Goal: Task Accomplishment & Management: Understand process/instructions

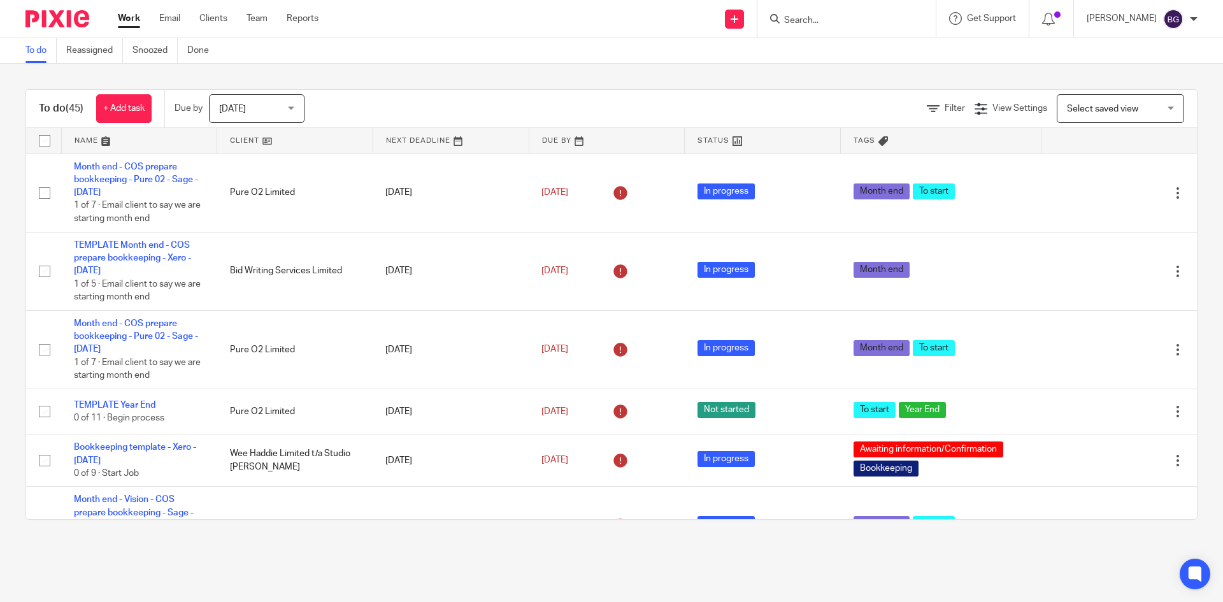
click at [875, 20] on input "Search" at bounding box center [840, 20] width 115 height 11
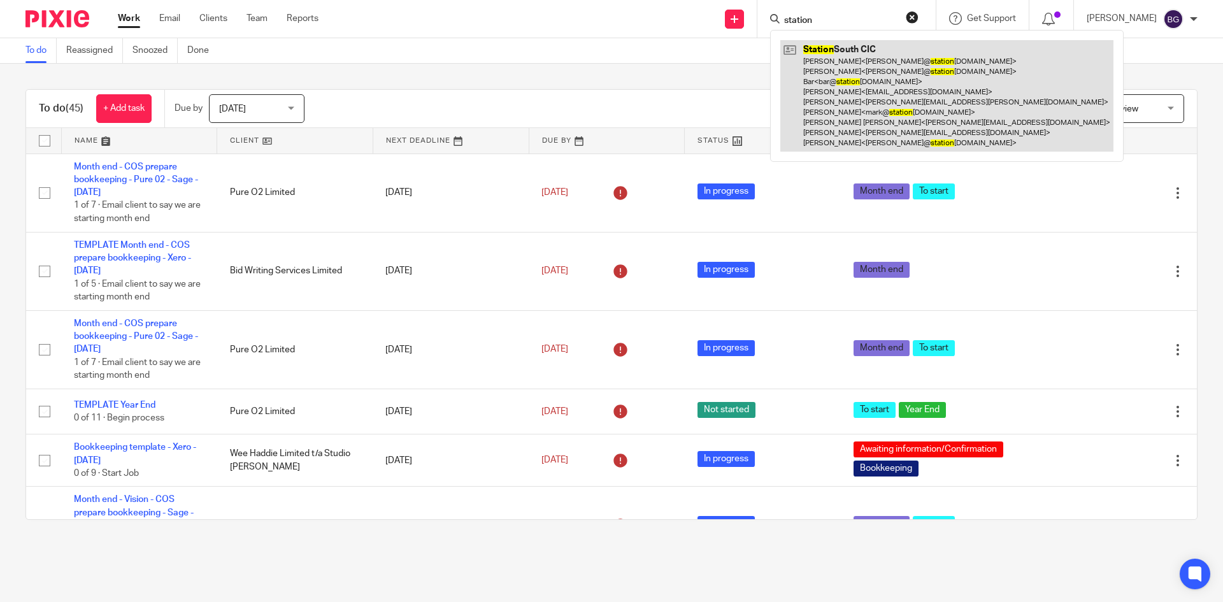
type input "station"
click at [829, 92] on link at bounding box center [946, 95] width 333 height 111
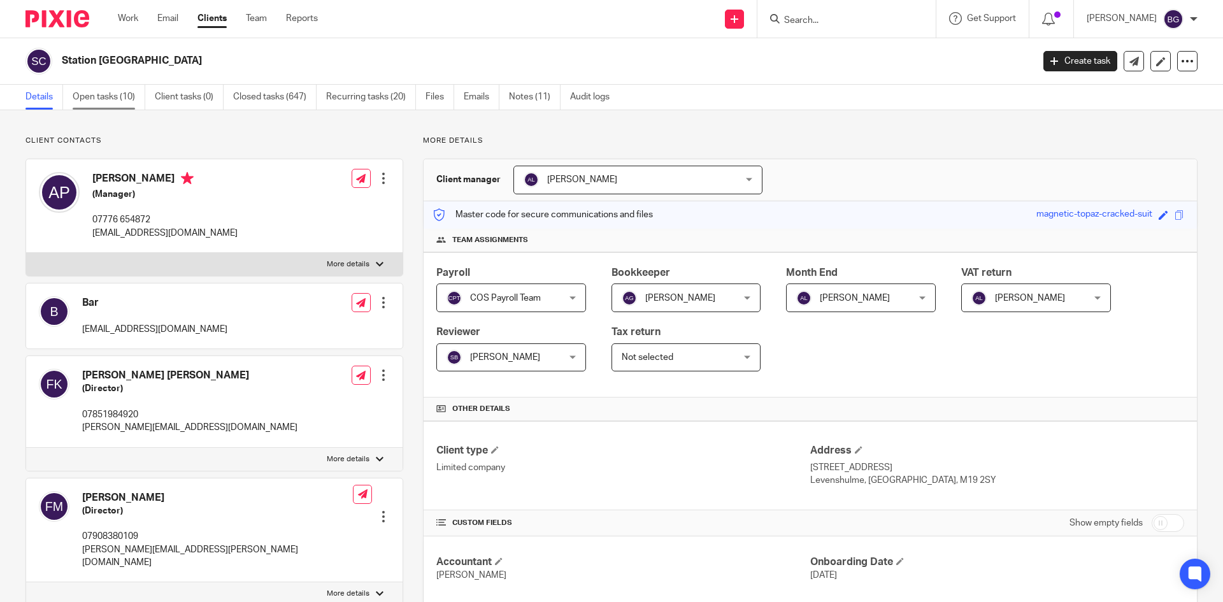
click at [100, 87] on link "Open tasks (10)" at bounding box center [109, 97] width 73 height 25
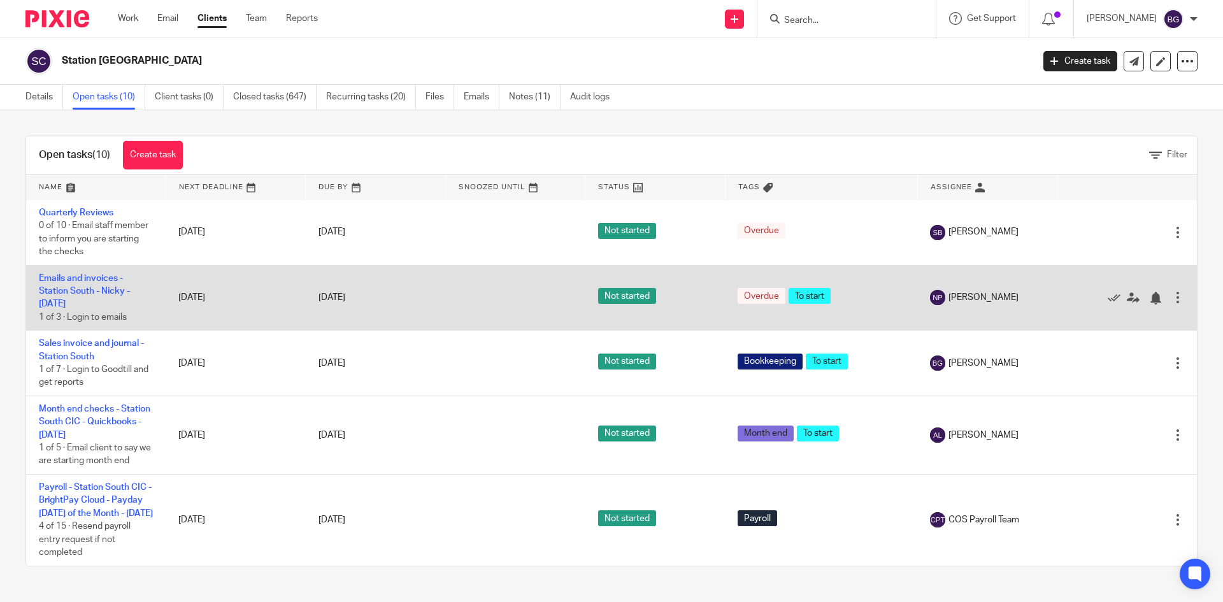
scroll to position [346, 0]
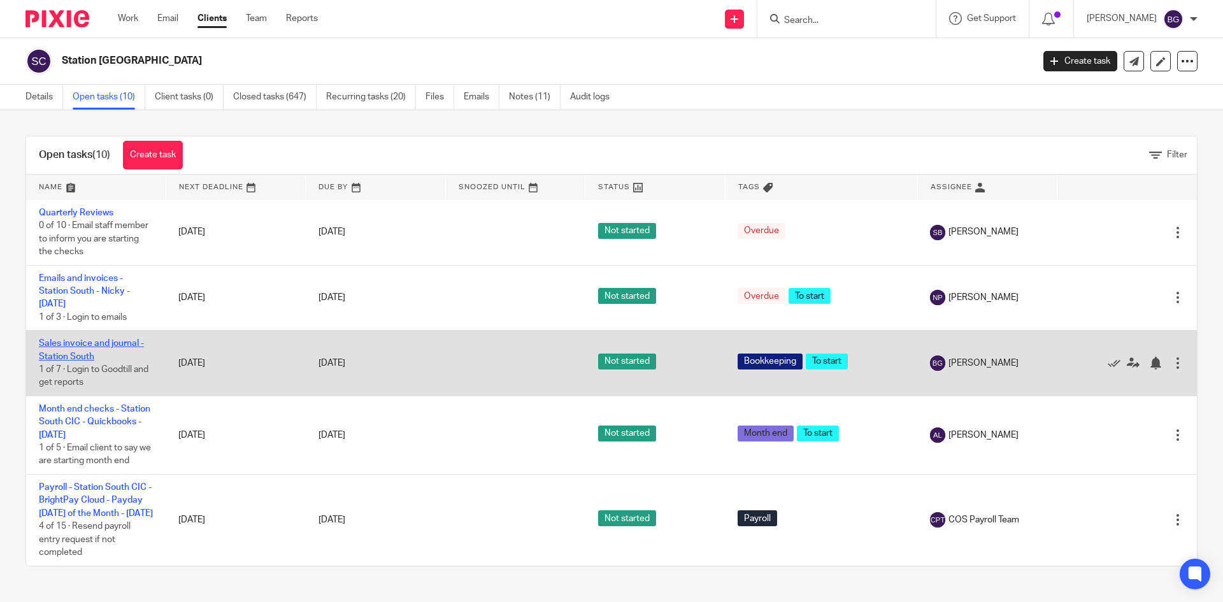
click at [78, 339] on link "Sales invoice and journal - Station South" at bounding box center [91, 350] width 105 height 22
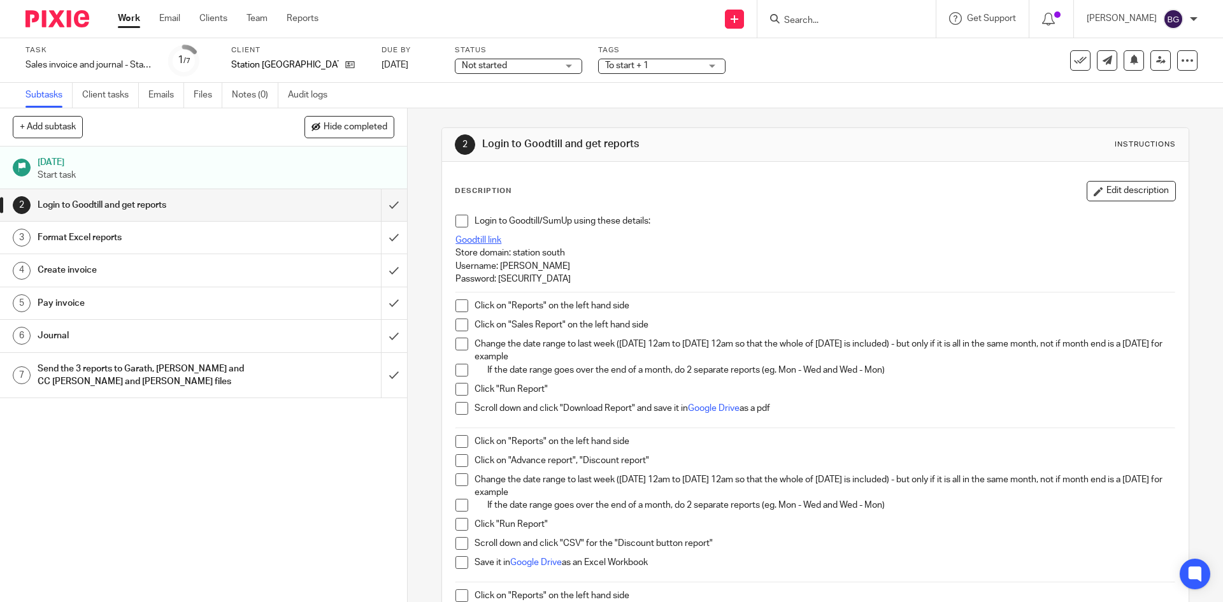
click at [481, 236] on link "Goodtill link" at bounding box center [478, 240] width 46 height 9
click at [527, 280] on p "Password: Cosbookkeeping1" at bounding box center [814, 279] width 719 height 13
copy p "Cosbookkeeping1"
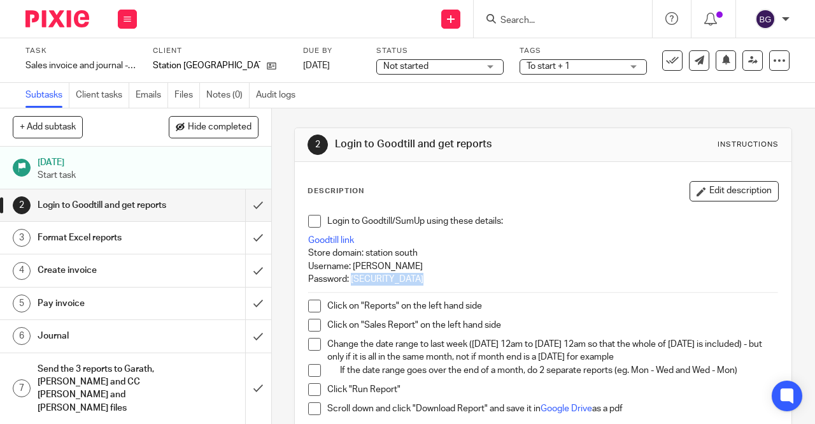
click at [310, 217] on span at bounding box center [314, 221] width 13 height 13
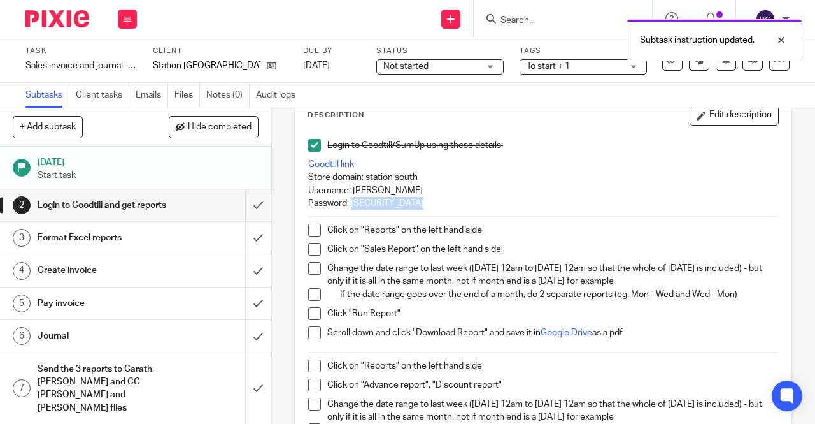
scroll to position [127, 0]
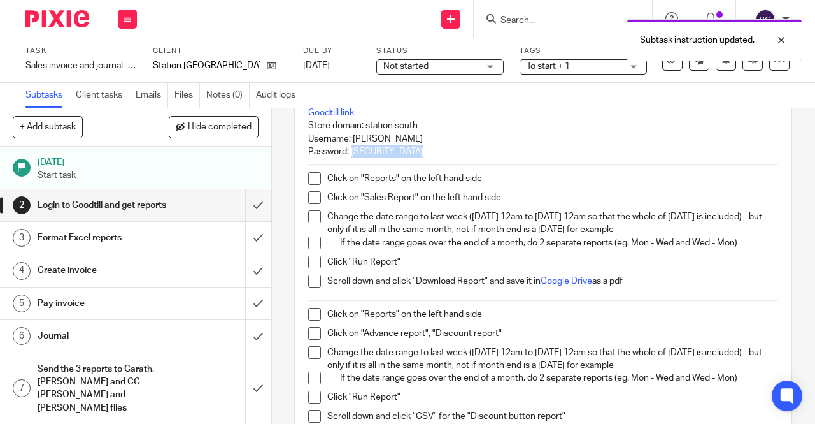
click at [310, 172] on span at bounding box center [314, 178] width 13 height 13
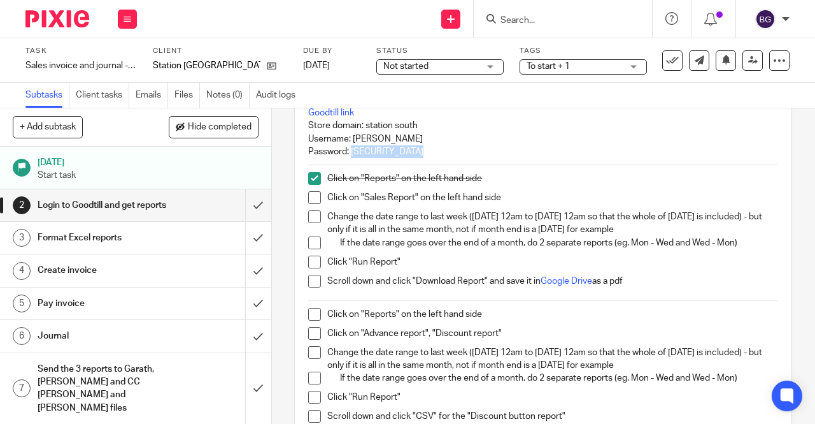
click at [310, 203] on li "Click on "Sales Report" on the left hand side" at bounding box center [543, 200] width 470 height 19
click at [310, 224] on li "Change the date range to last week (Monday 12am to Monday 12am so that the whol…" at bounding box center [543, 223] width 470 height 26
click at [310, 206] on li "Click on "Sales Report" on the left hand side" at bounding box center [543, 200] width 470 height 19
click at [310, 200] on span at bounding box center [314, 197] width 13 height 13
click at [310, 217] on span at bounding box center [314, 216] width 13 height 13
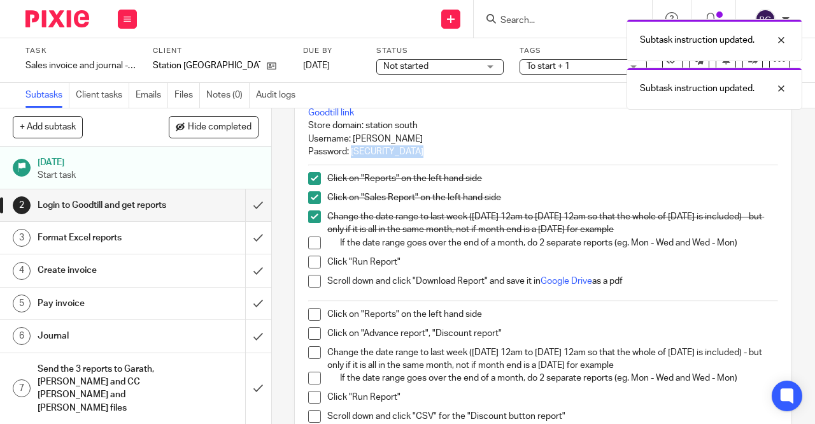
click at [315, 239] on span at bounding box center [314, 242] width 13 height 13
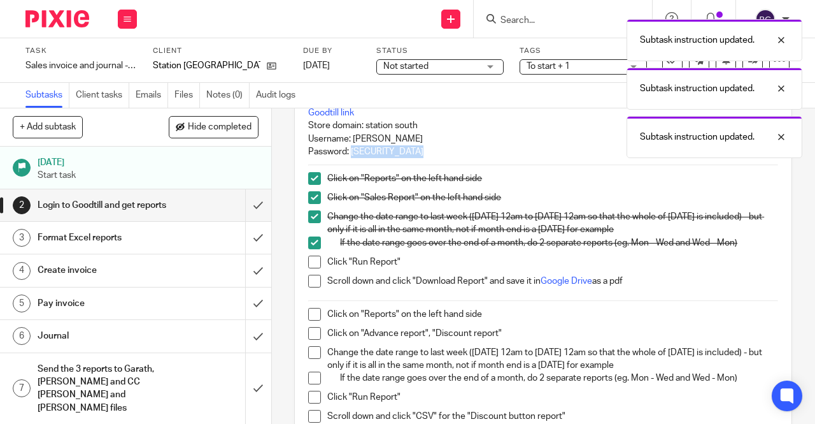
click at [318, 267] on li "Click "Run Report"" at bounding box center [543, 264] width 470 height 19
click at [315, 262] on span at bounding box center [314, 261] width 13 height 13
click at [590, 280] on link "Google Drive" at bounding box center [567, 280] width 52 height 9
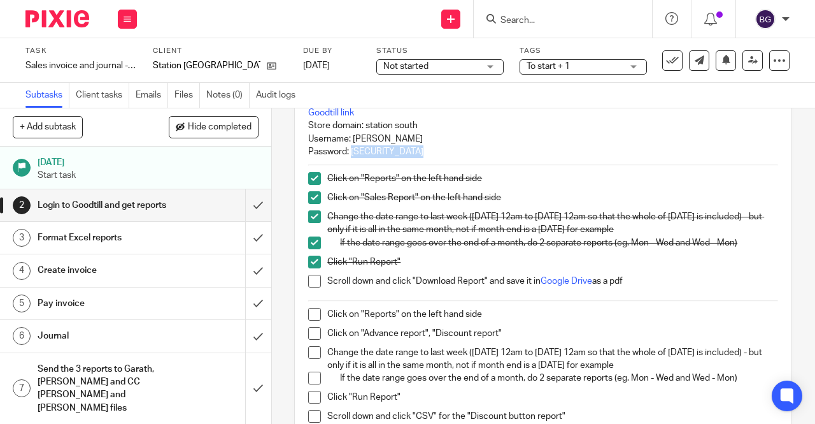
click at [315, 277] on span at bounding box center [314, 281] width 13 height 13
click at [314, 311] on span at bounding box center [314, 314] width 13 height 13
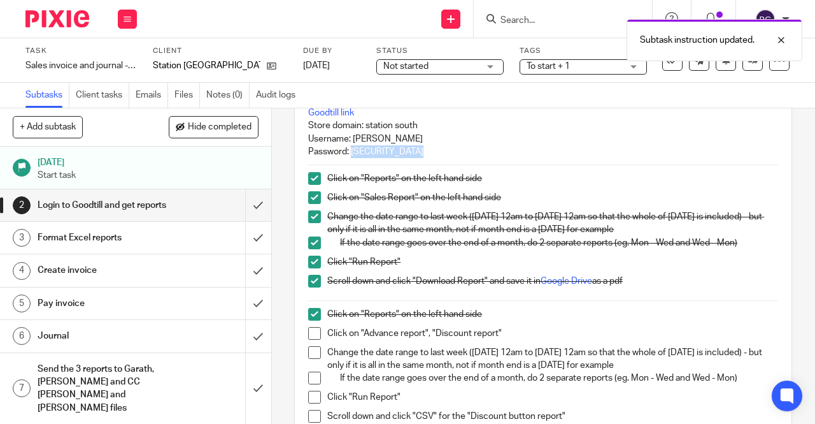
click at [311, 334] on span at bounding box center [314, 333] width 13 height 13
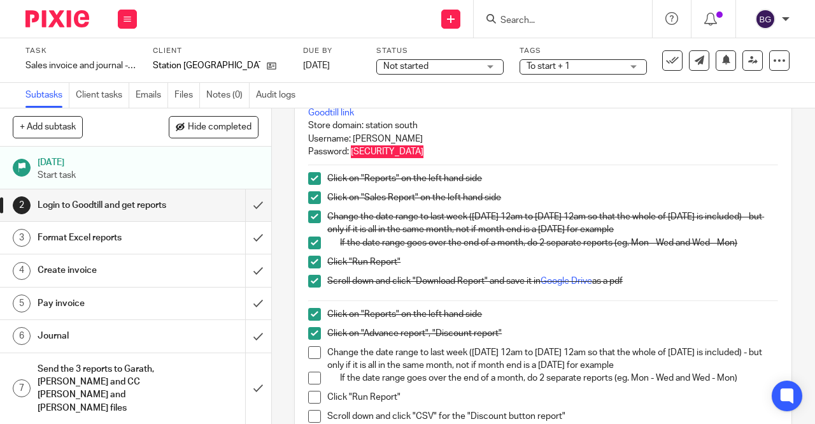
scroll to position [191, 0]
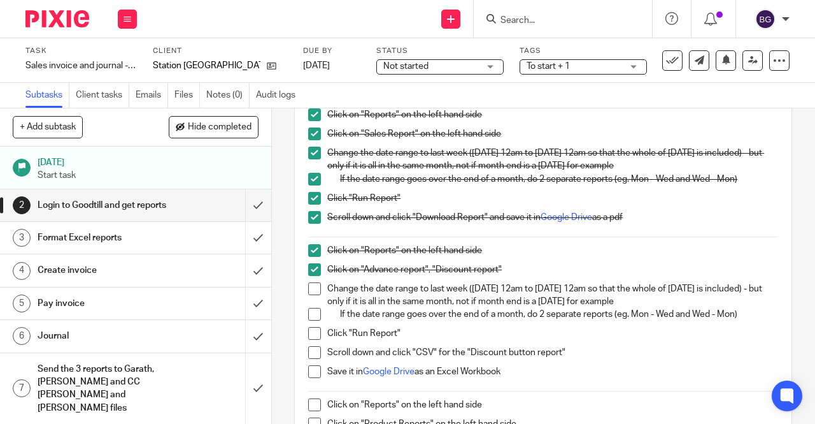
click at [313, 285] on span at bounding box center [314, 288] width 13 height 13
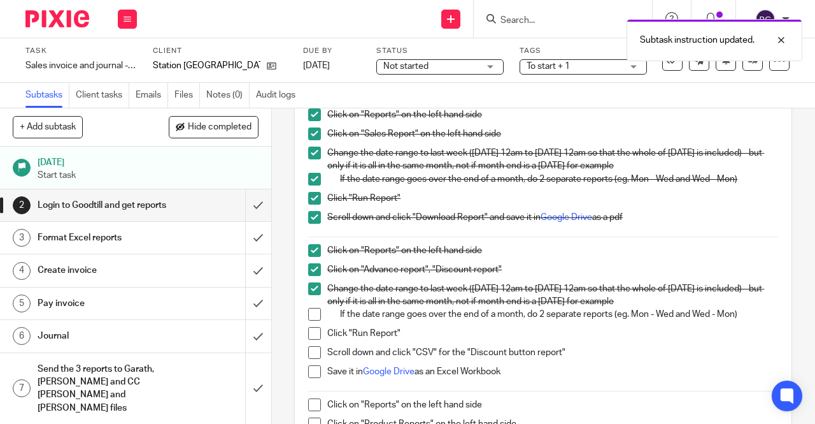
click at [315, 319] on li "If the date range goes over the end of a month, do 2 separate reports (eg. Mon …" at bounding box center [543, 317] width 470 height 19
click at [313, 317] on span at bounding box center [314, 314] width 13 height 13
click at [315, 332] on span at bounding box center [314, 333] width 13 height 13
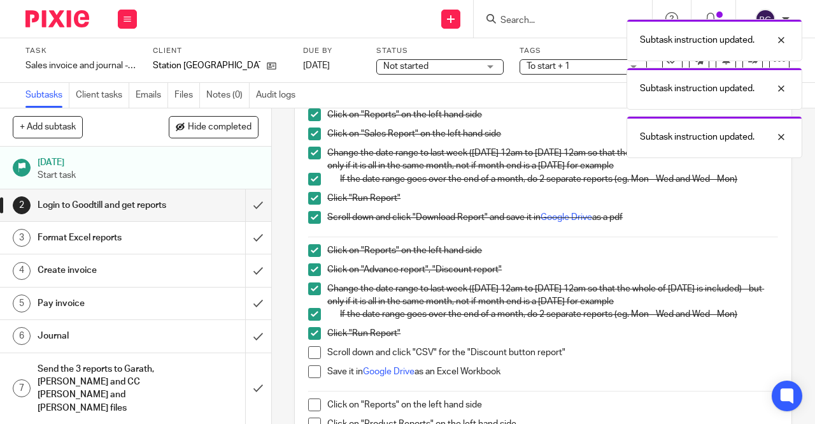
click at [315, 348] on span at bounding box center [314, 352] width 13 height 13
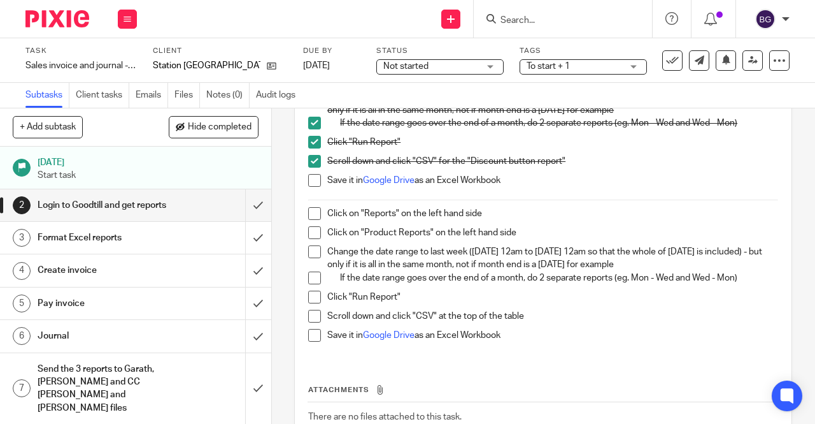
scroll to position [318, 0]
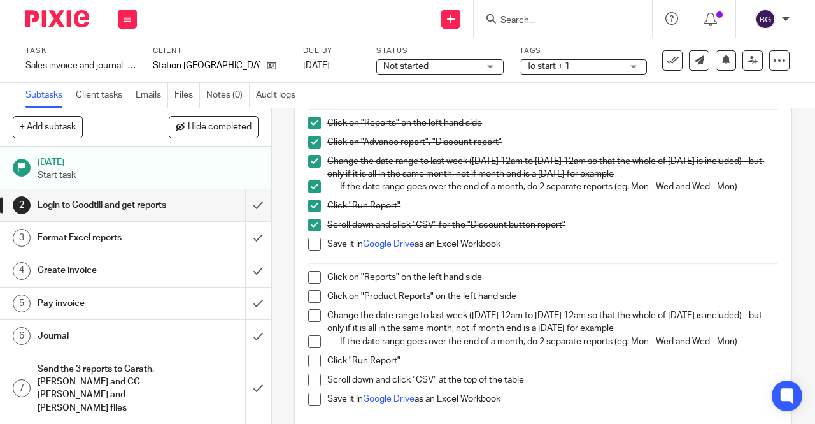
click at [308, 243] on span at bounding box center [314, 244] width 13 height 13
click at [311, 276] on span at bounding box center [314, 277] width 13 height 13
click at [311, 296] on span at bounding box center [314, 296] width 13 height 13
click at [308, 312] on span at bounding box center [314, 315] width 13 height 13
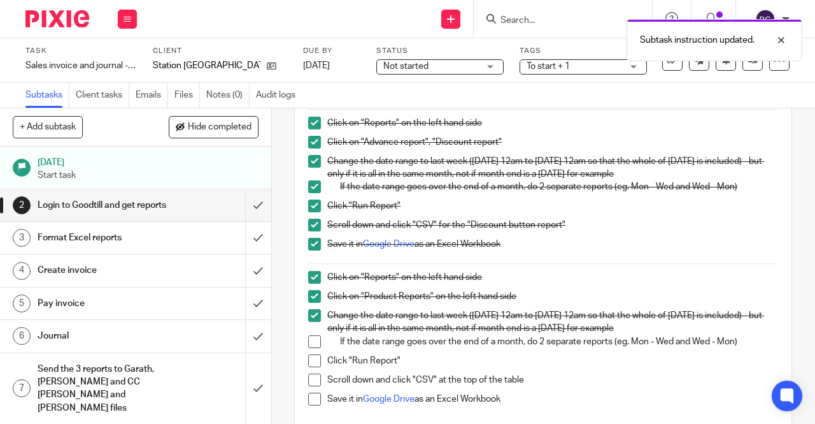
click at [313, 341] on span at bounding box center [314, 341] width 13 height 13
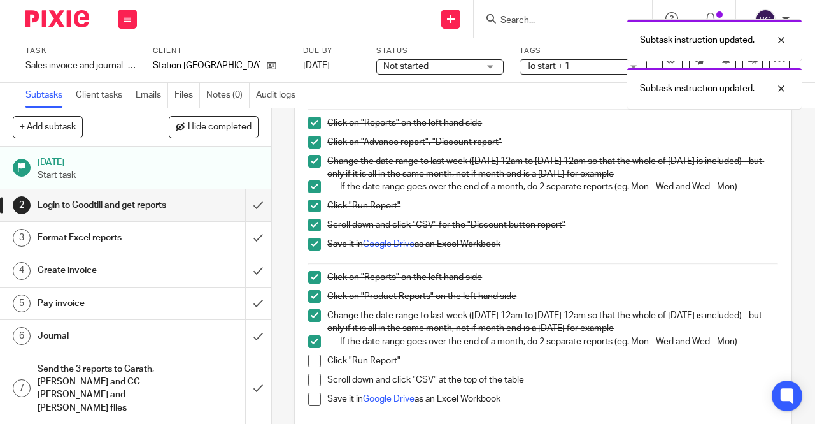
click at [313, 358] on span at bounding box center [314, 360] width 13 height 13
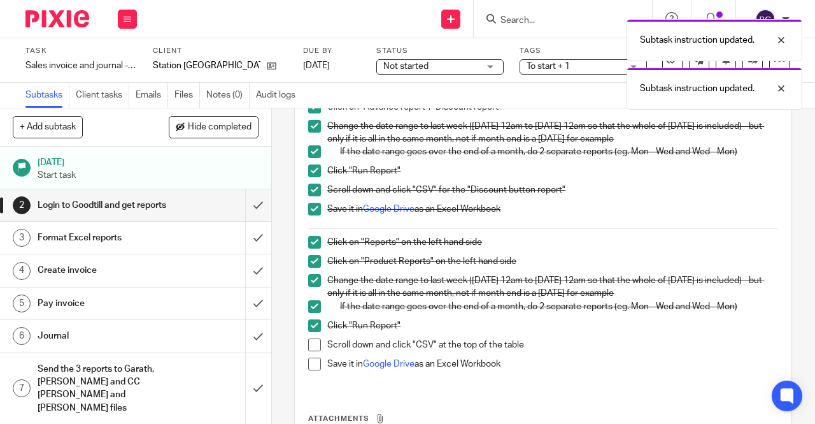
scroll to position [382, 0]
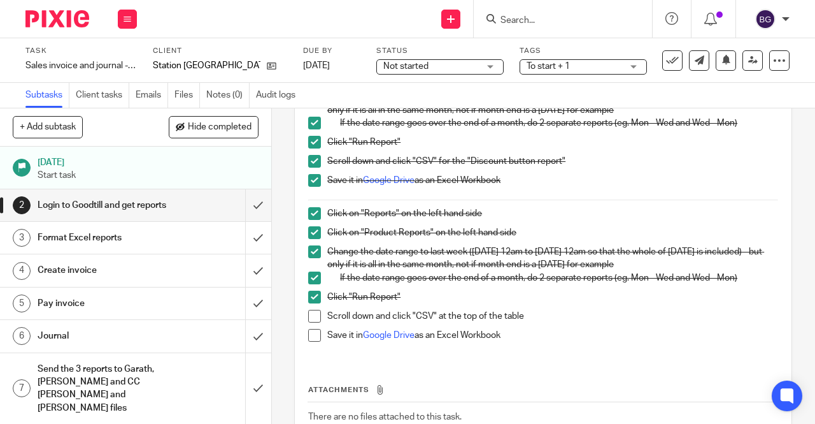
click at [313, 311] on span at bounding box center [314, 316] width 13 height 13
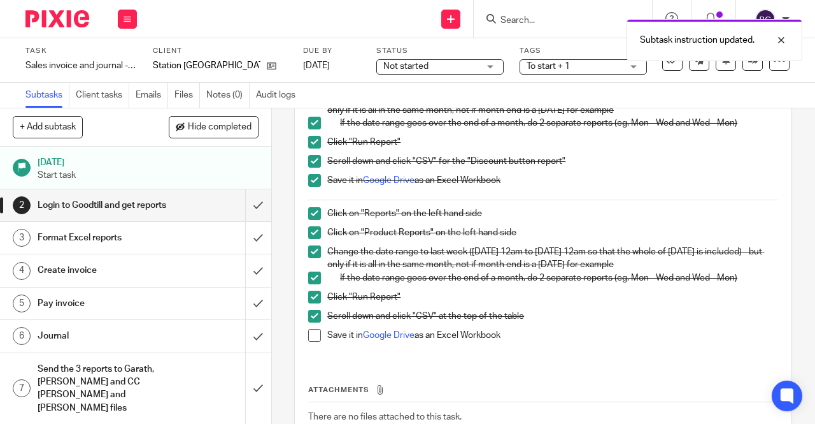
click at [312, 333] on span at bounding box center [314, 335] width 13 height 13
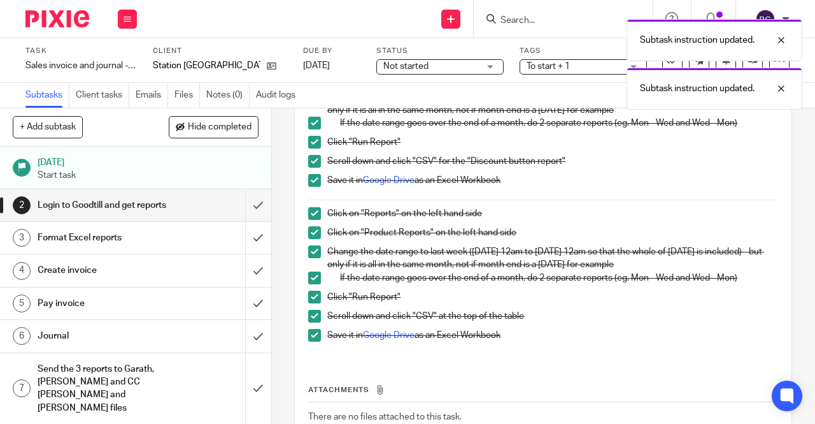
scroll to position [468, 0]
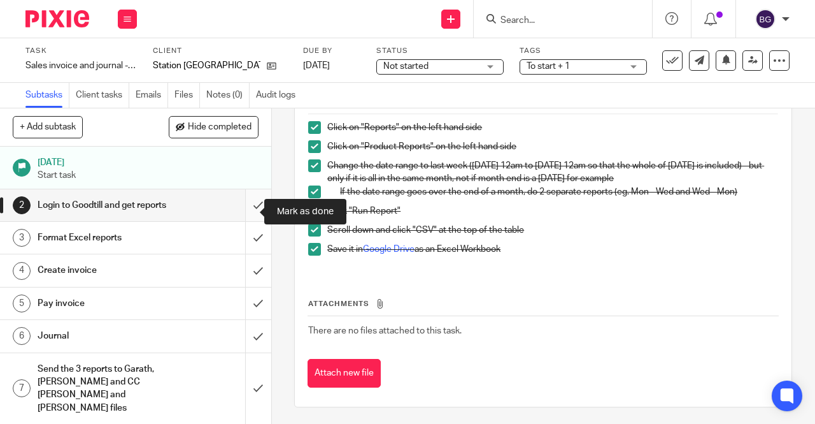
click at [247, 204] on input "submit" at bounding box center [135, 205] width 271 height 32
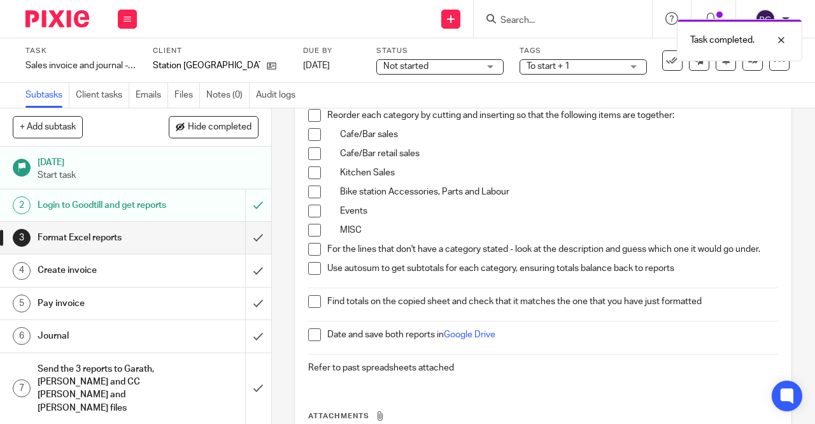
scroll to position [442, 0]
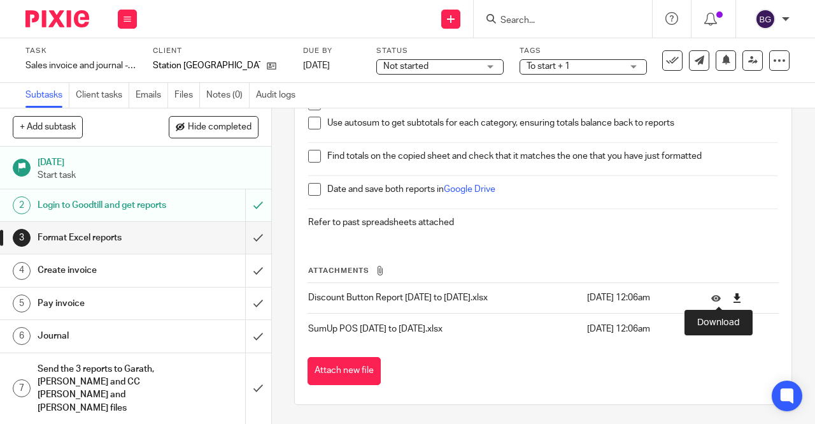
click at [732, 294] on icon at bounding box center [737, 298] width 10 height 10
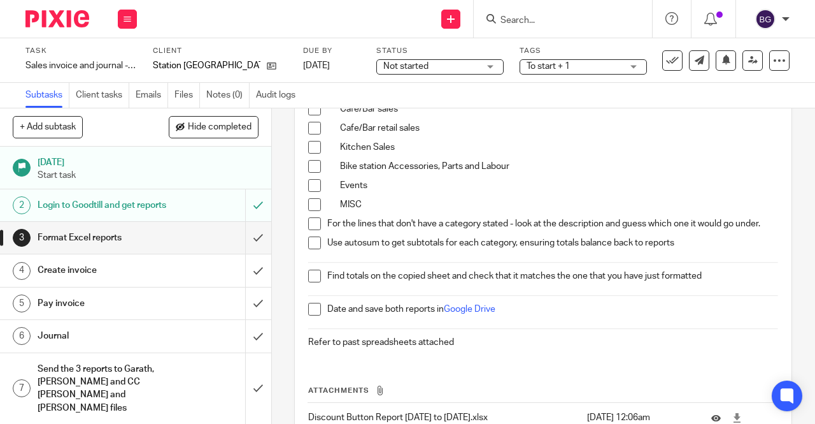
scroll to position [0, 0]
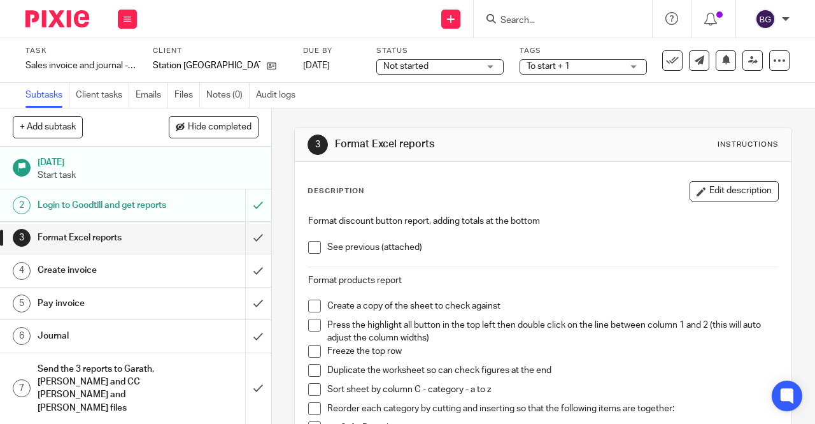
click at [312, 249] on span at bounding box center [314, 247] width 13 height 13
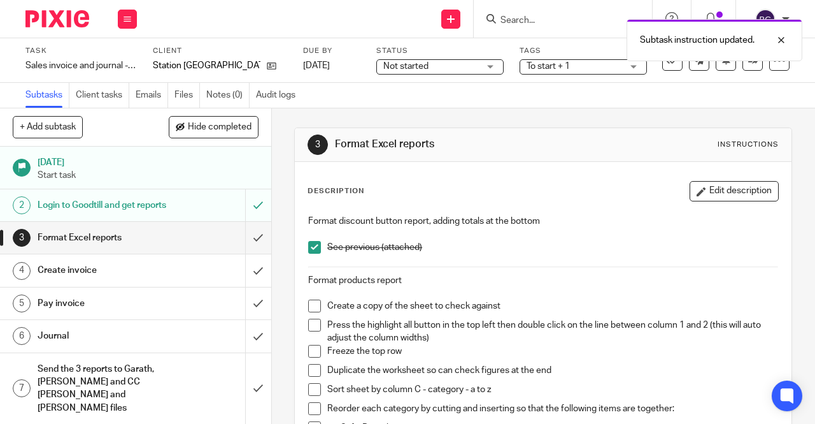
scroll to position [127, 0]
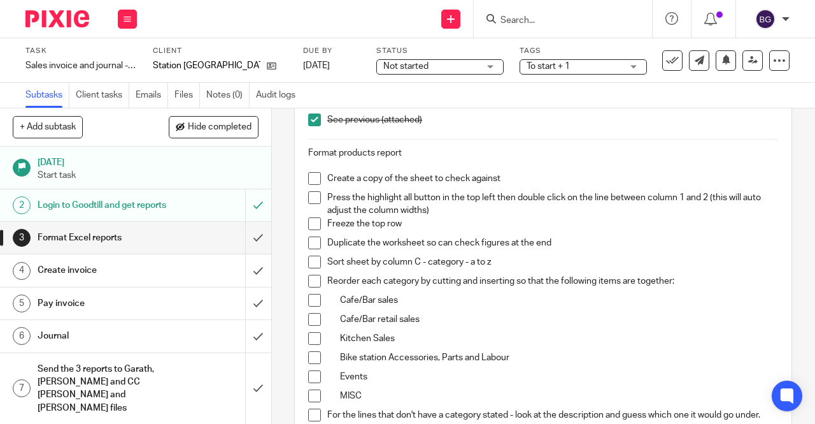
click at [311, 184] on li "Create a copy of the sheet to check against" at bounding box center [543, 181] width 470 height 19
click at [311, 175] on span at bounding box center [314, 178] width 13 height 13
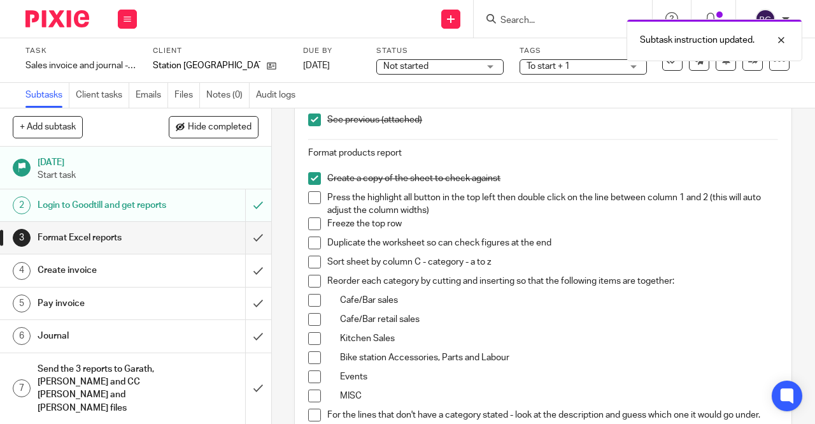
click at [311, 197] on span at bounding box center [314, 197] width 13 height 13
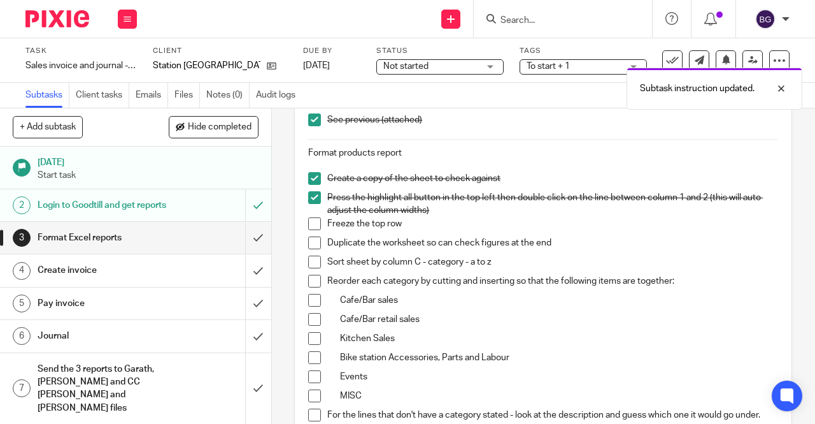
click at [311, 224] on span at bounding box center [314, 223] width 13 height 13
click at [308, 242] on span at bounding box center [314, 242] width 13 height 13
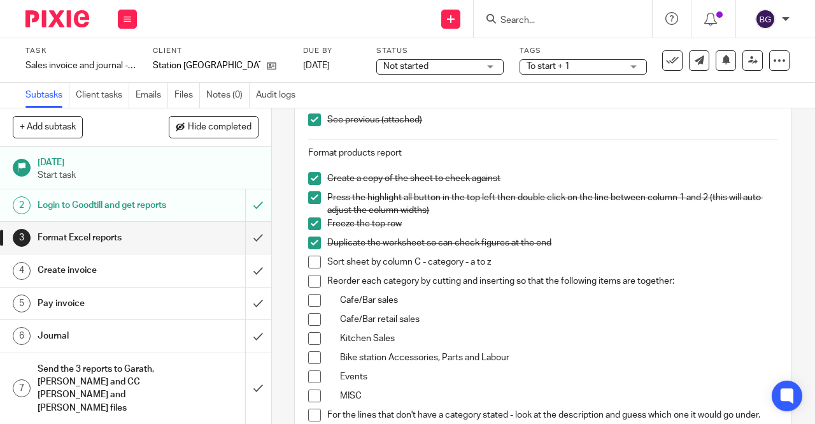
click at [311, 255] on span at bounding box center [314, 261] width 13 height 13
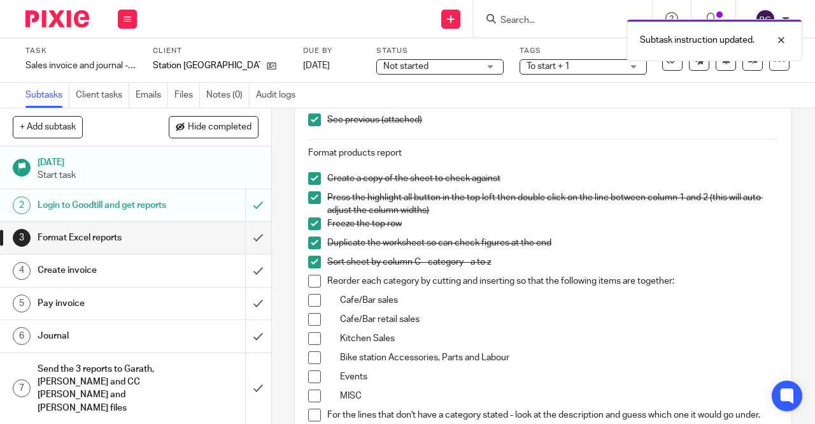
click at [311, 275] on span at bounding box center [314, 281] width 13 height 13
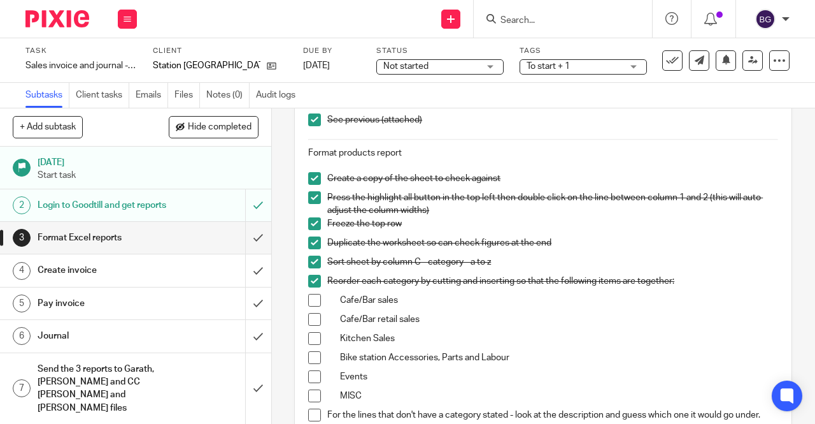
scroll to position [442, 0]
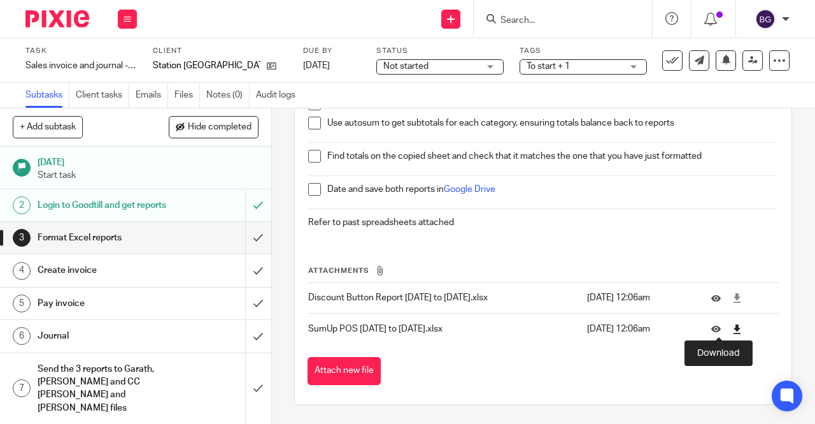
click at [732, 329] on icon at bounding box center [737, 329] width 10 height 10
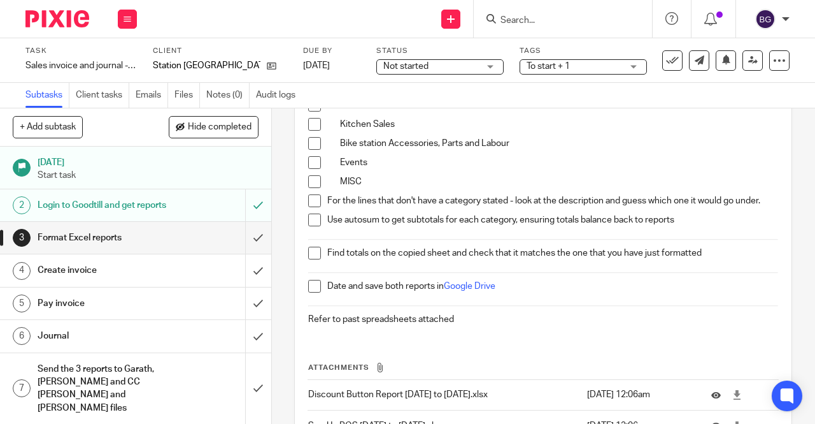
scroll to position [187, 0]
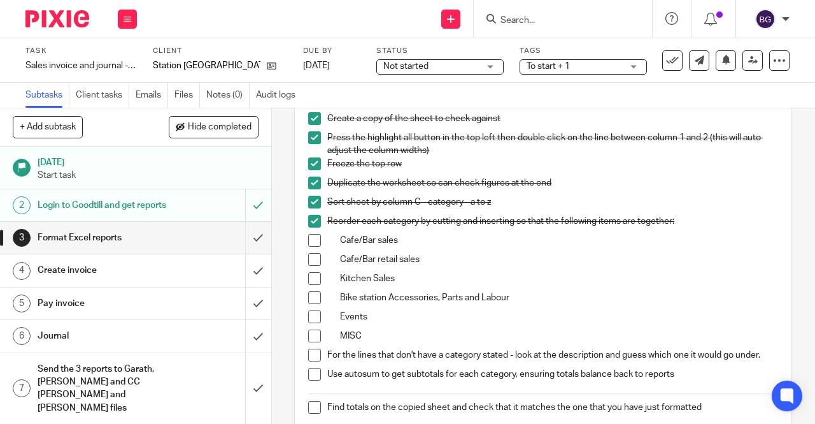
click at [311, 240] on span at bounding box center [314, 240] width 13 height 13
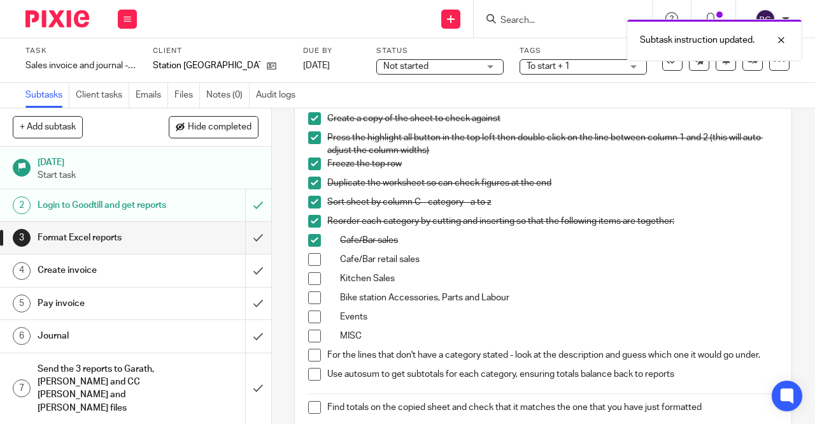
click at [311, 259] on span at bounding box center [314, 259] width 13 height 13
click at [311, 276] on span at bounding box center [314, 278] width 13 height 13
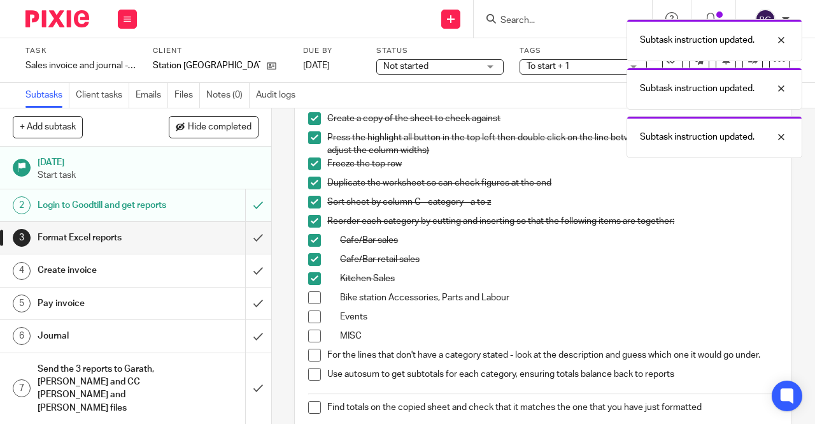
click at [311, 308] on li "Bike station Accessories, Parts and Labour" at bounding box center [543, 300] width 470 height 19
click at [317, 291] on li "Bike station Accessories, Parts and Labour" at bounding box center [543, 300] width 470 height 19
drag, startPoint x: 313, startPoint y: 294, endPoint x: 312, endPoint y: 305, distance: 11.5
click at [313, 293] on span at bounding box center [314, 297] width 13 height 13
click at [310, 310] on span at bounding box center [314, 316] width 13 height 13
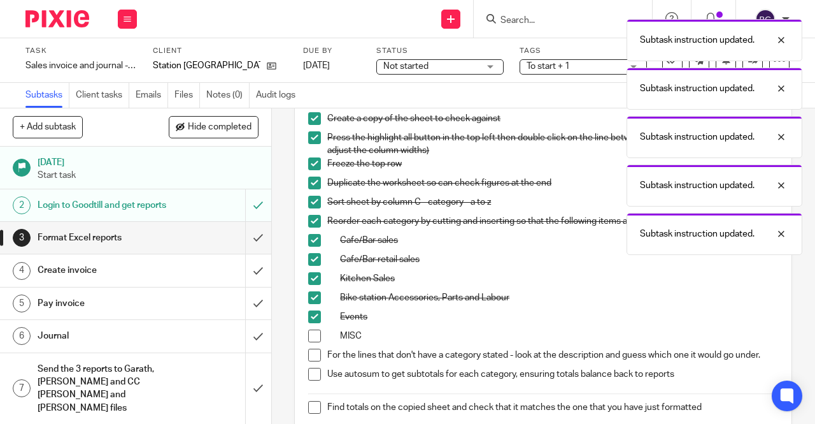
click at [310, 332] on span at bounding box center [314, 335] width 13 height 13
click at [311, 357] on span at bounding box center [314, 354] width 13 height 13
click at [313, 380] on span at bounding box center [314, 373] width 13 height 13
click at [312, 410] on span at bounding box center [314, 407] width 13 height 13
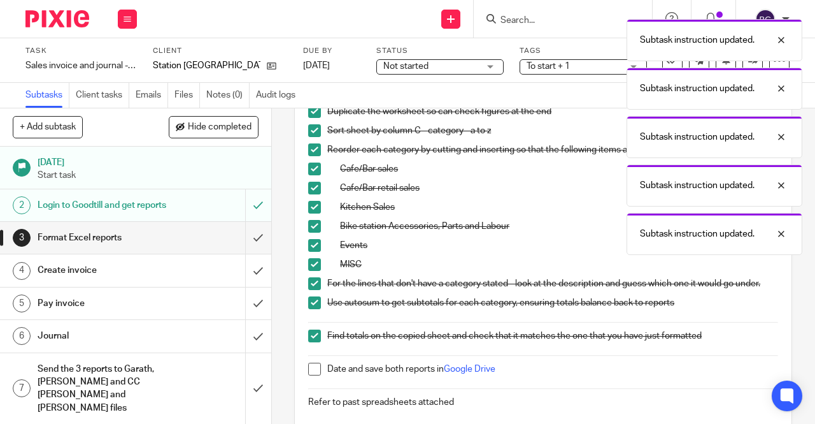
scroll to position [378, 0]
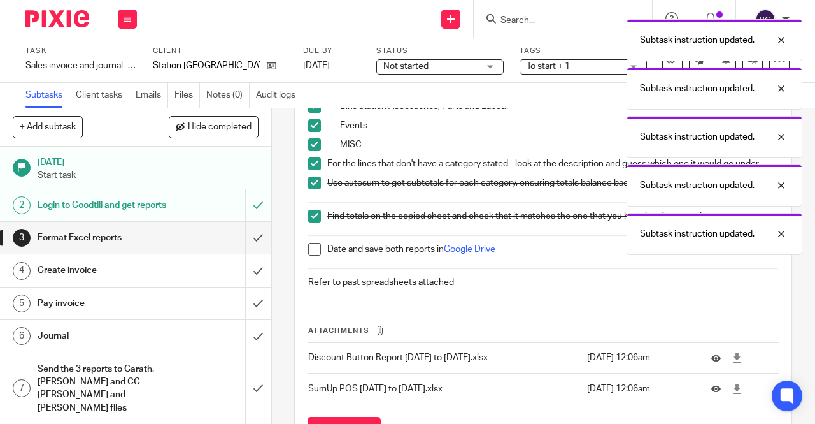
click at [311, 255] on span at bounding box center [314, 249] width 13 height 13
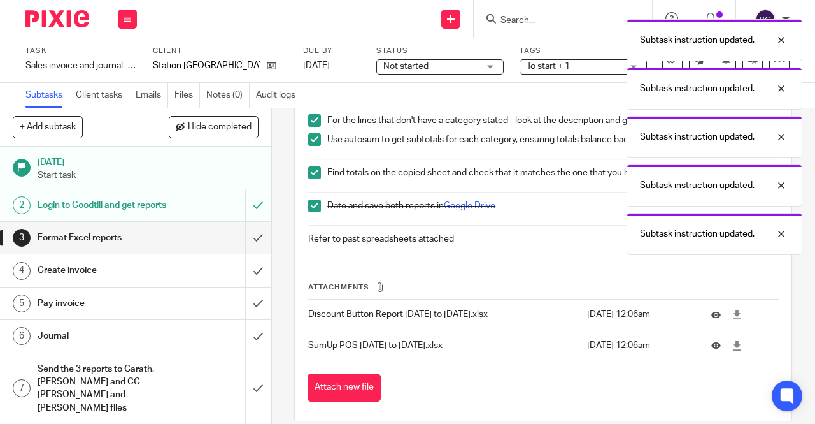
scroll to position [442, 0]
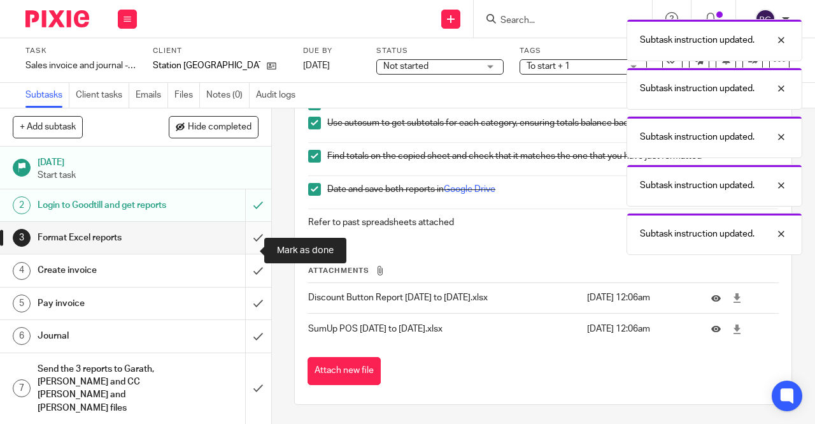
click at [251, 252] on input "submit" at bounding box center [135, 238] width 271 height 32
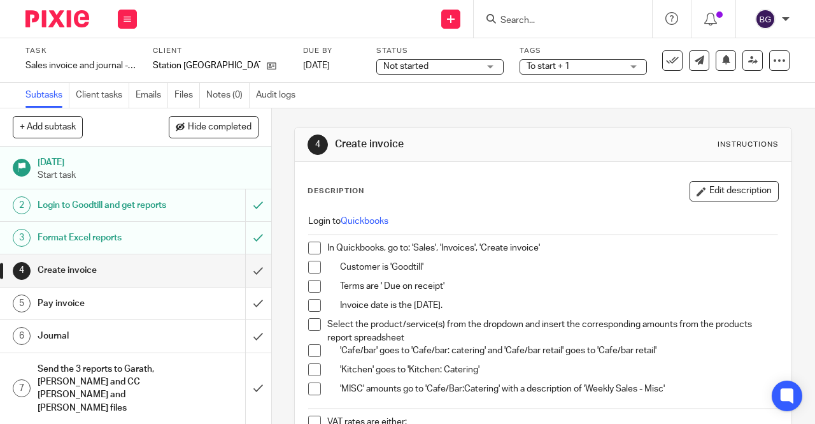
click at [311, 250] on span at bounding box center [314, 247] width 13 height 13
click at [308, 266] on span at bounding box center [314, 266] width 13 height 13
click at [310, 289] on span at bounding box center [314, 286] width 13 height 13
